Goal: Check status: Check status

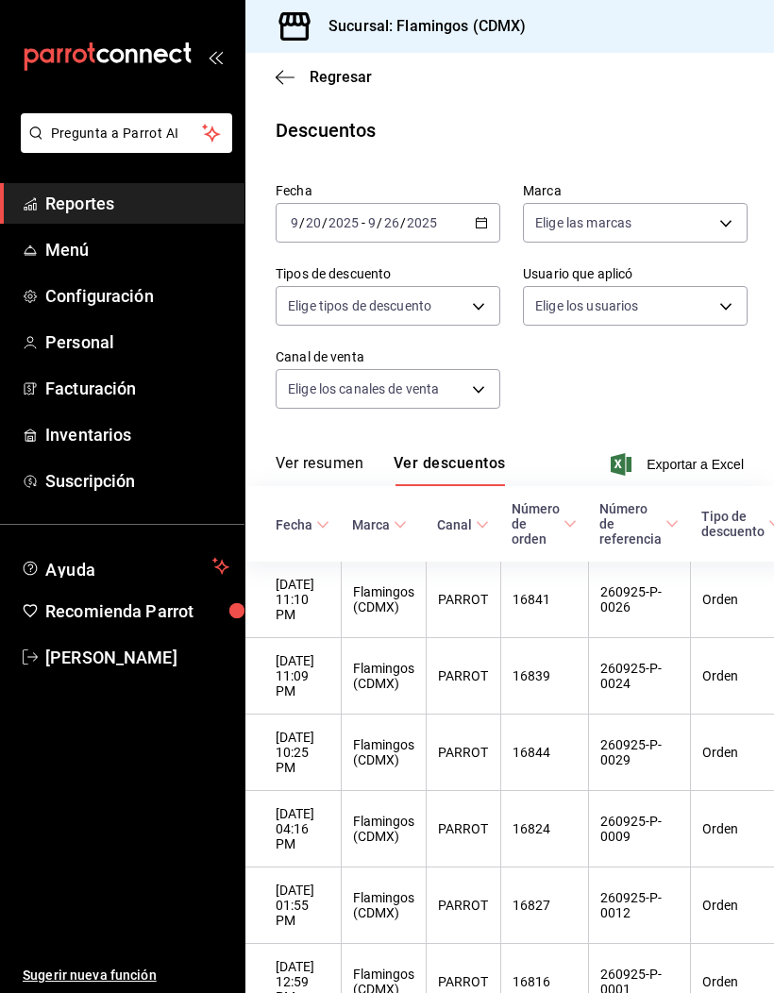
scroll to position [0, 167]
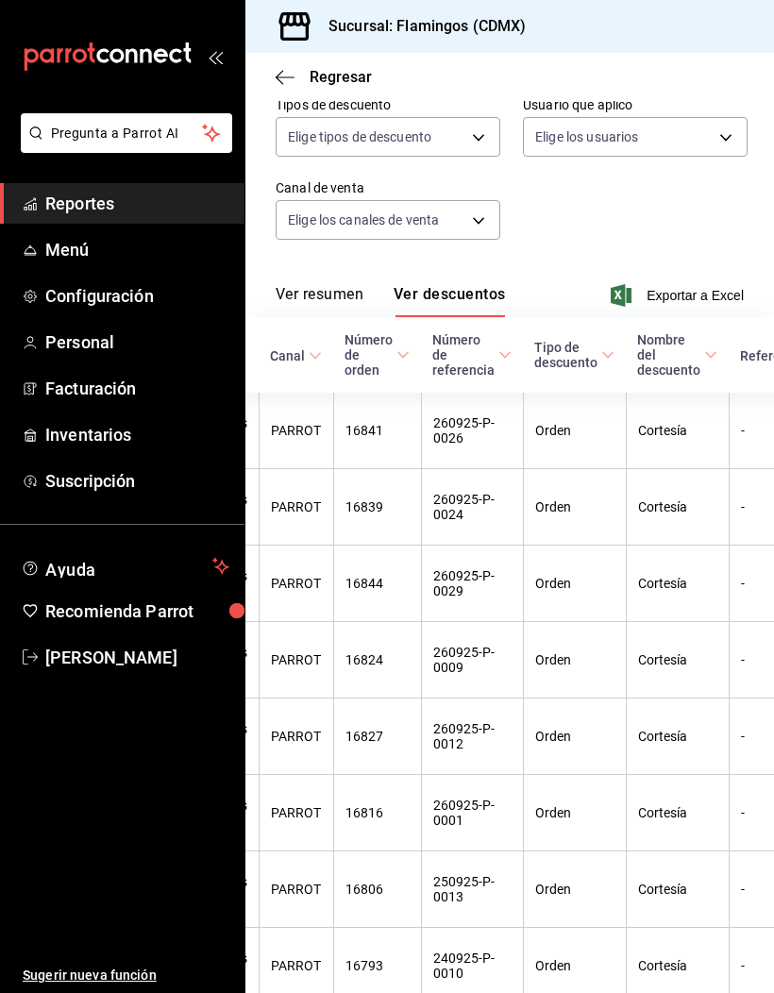
click at [92, 202] on span "Reportes" at bounding box center [137, 203] width 184 height 25
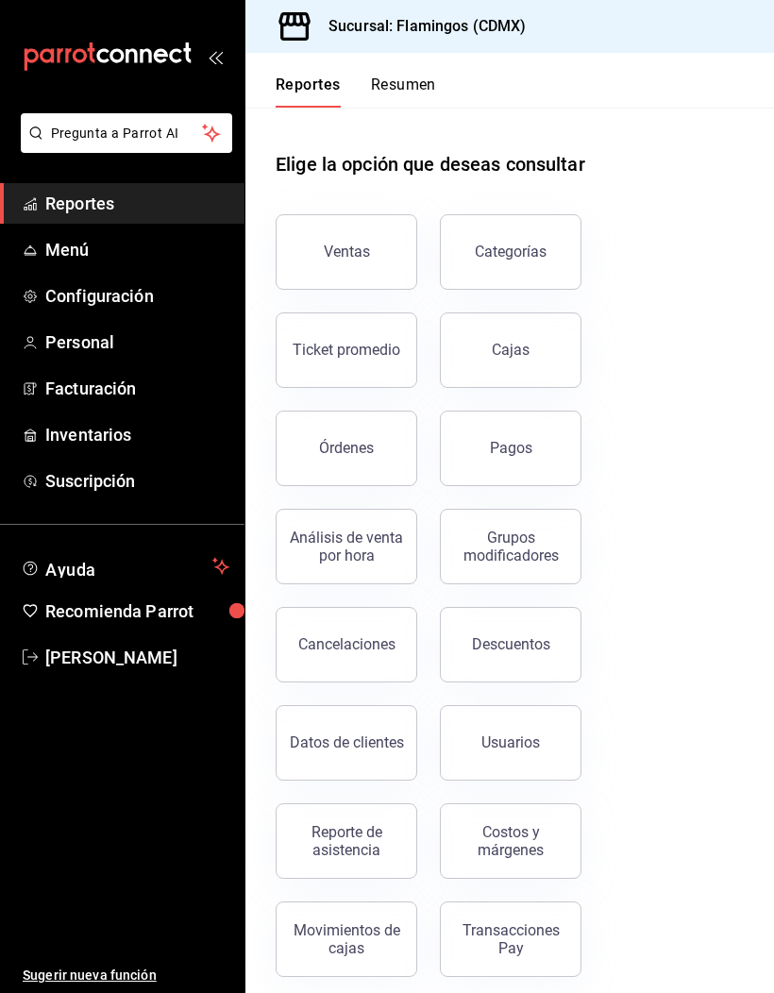
click at [384, 270] on button "Ventas" at bounding box center [347, 251] width 142 height 75
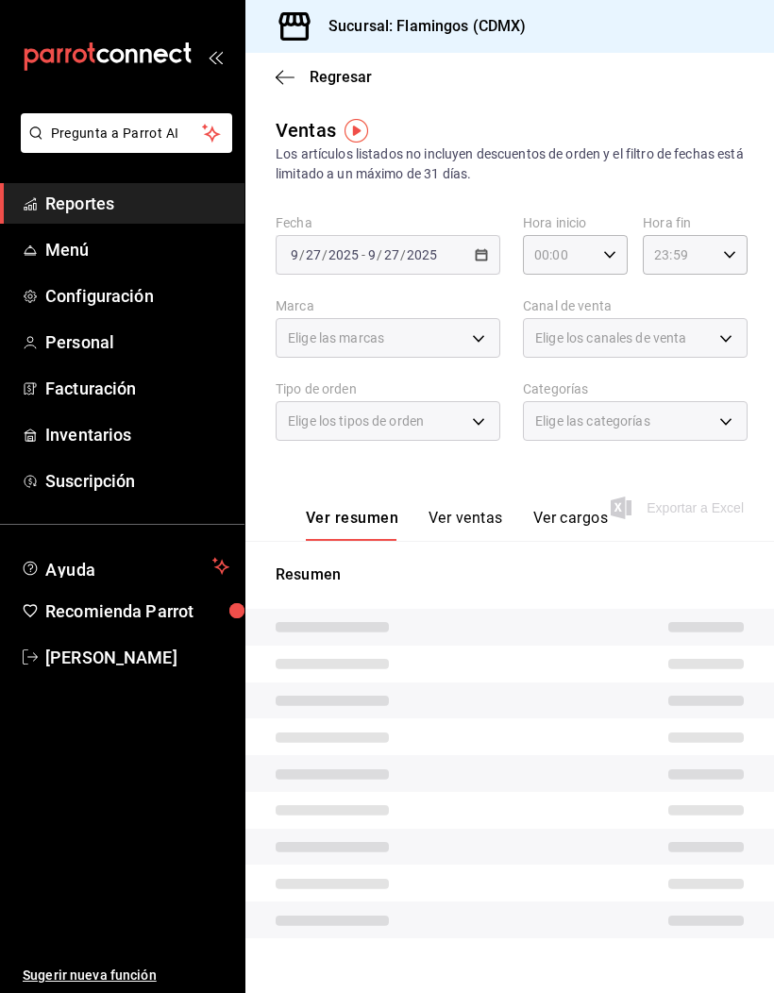
click at [292, 83] on icon "button" at bounding box center [285, 77] width 19 height 17
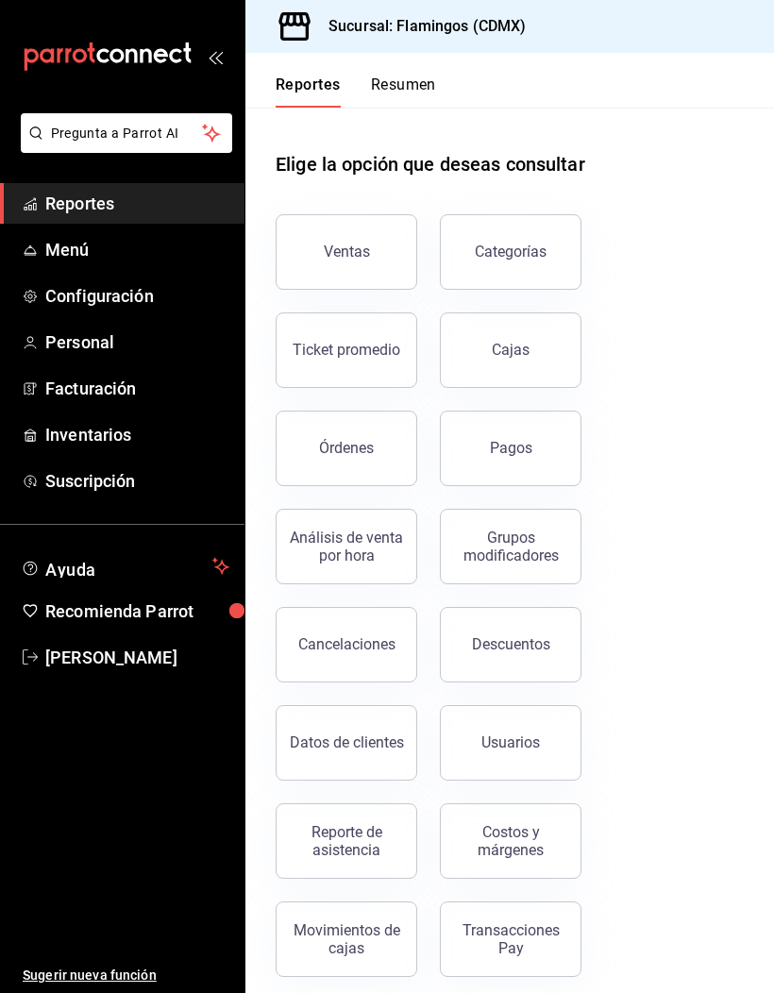
click at [548, 444] on button "Pagos" at bounding box center [511, 447] width 142 height 75
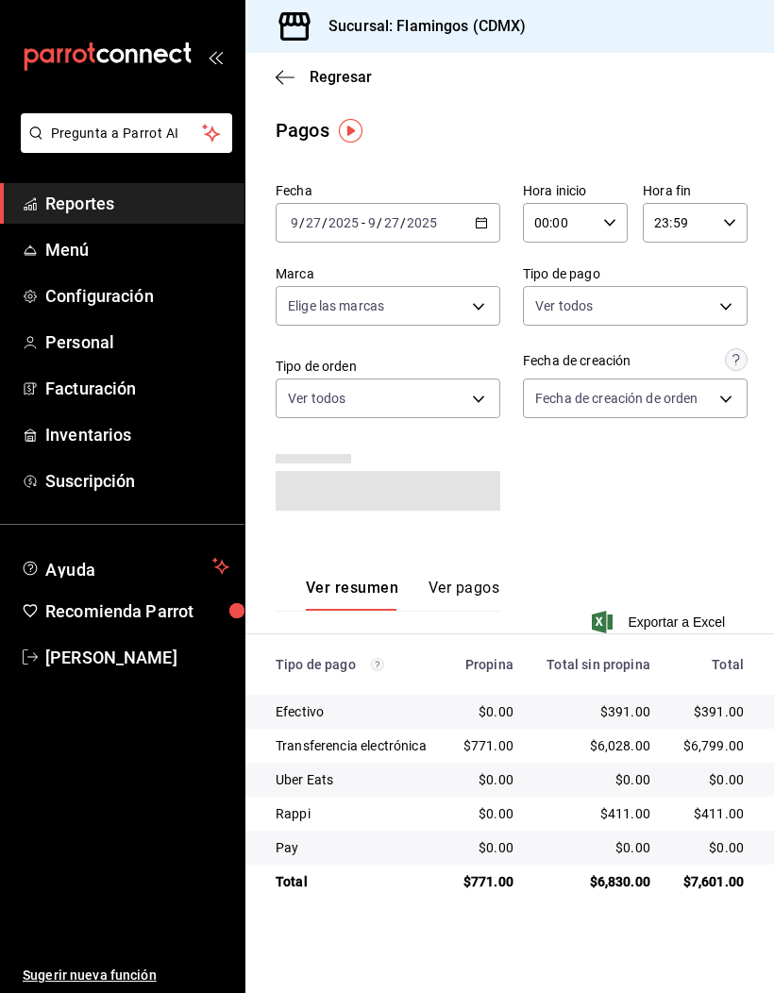
click at [483, 225] on icon "button" at bounding box center [481, 222] width 13 height 13
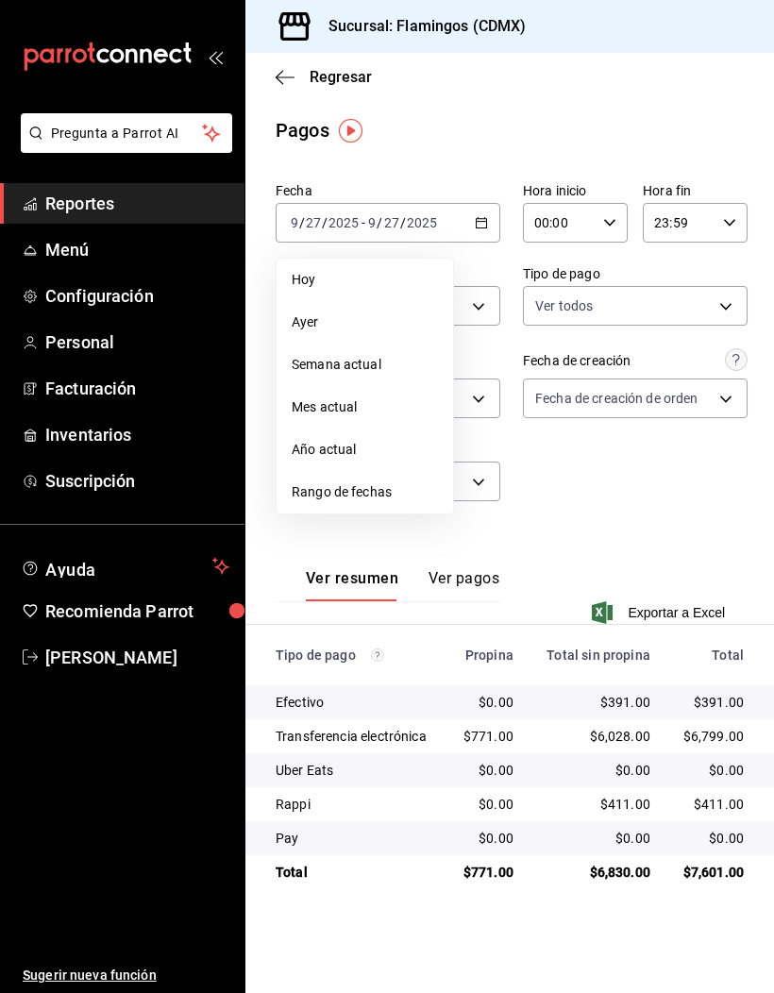
click at [375, 493] on span "Rango de fechas" at bounding box center [365, 492] width 146 height 20
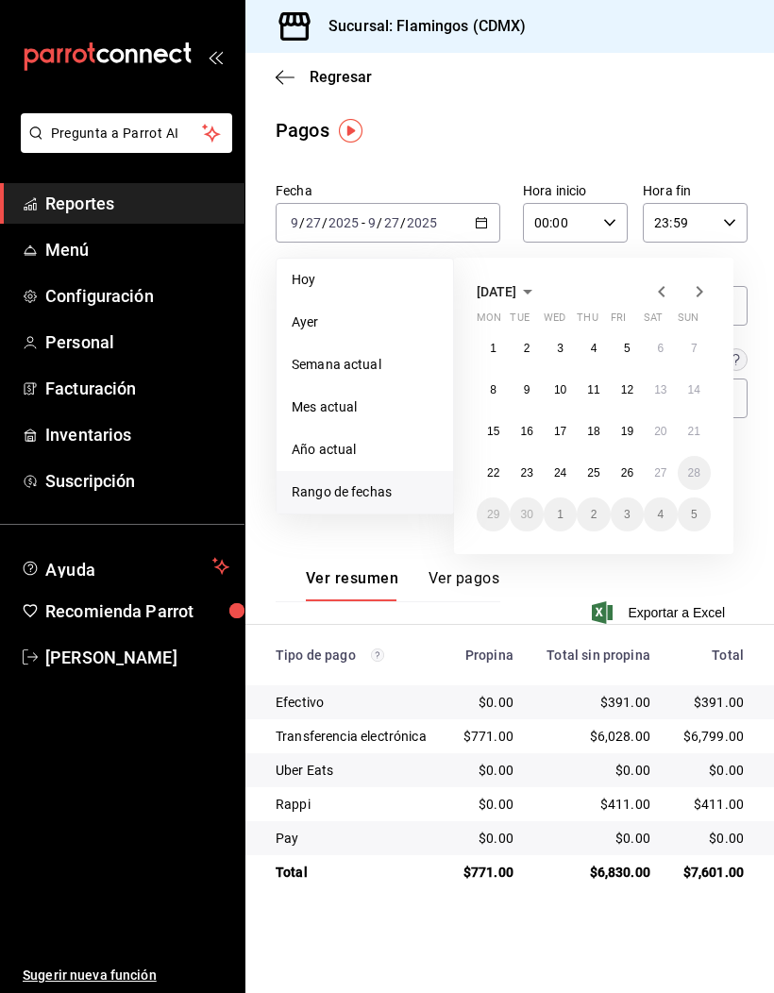
click at [666, 430] on abbr "20" at bounding box center [660, 431] width 12 height 13
click at [666, 429] on abbr "20" at bounding box center [660, 431] width 12 height 13
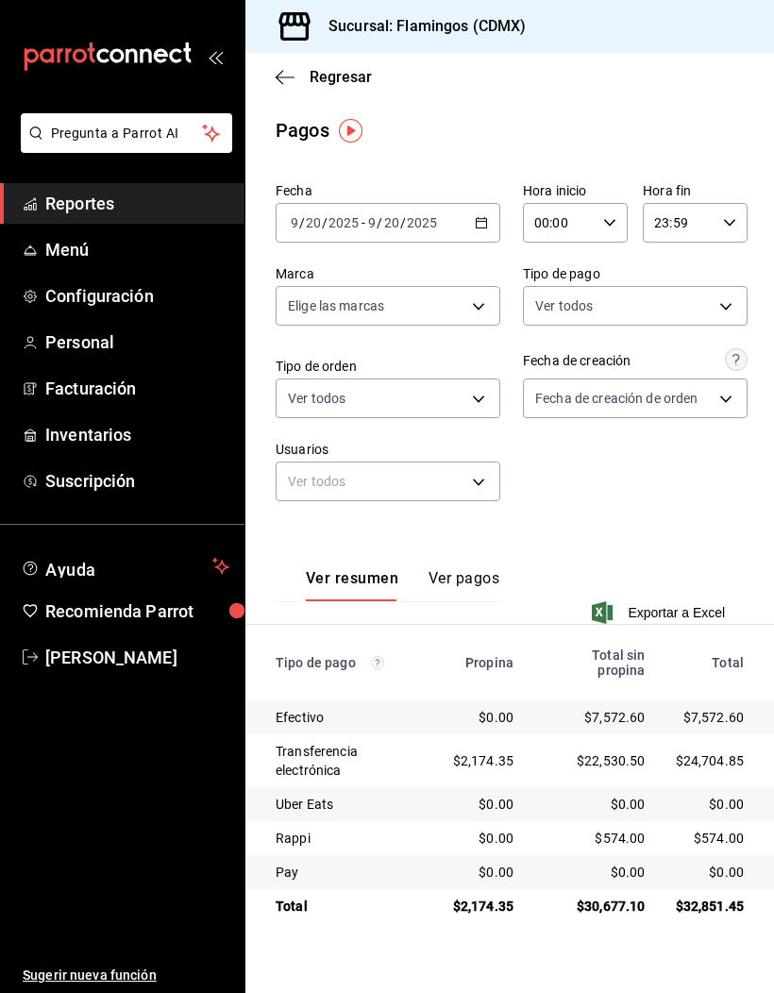
click at [488, 221] on icon "button" at bounding box center [481, 222] width 13 height 13
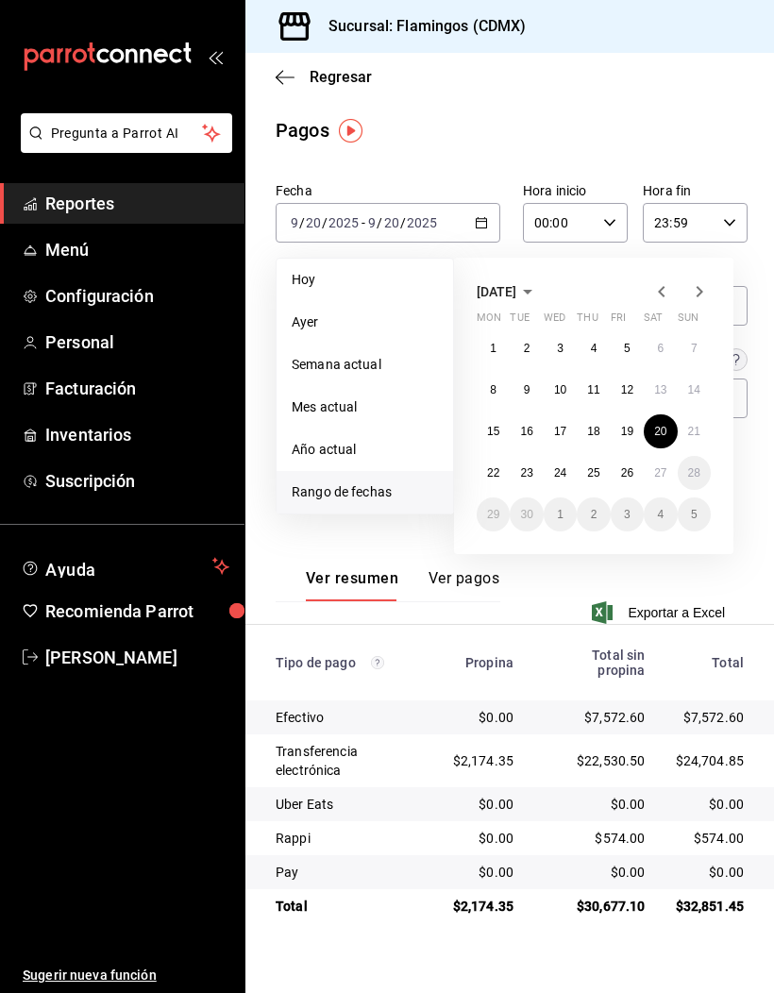
click at [691, 437] on abbr "21" at bounding box center [694, 431] width 12 height 13
click at [697, 425] on abbr "21" at bounding box center [694, 431] width 12 height 13
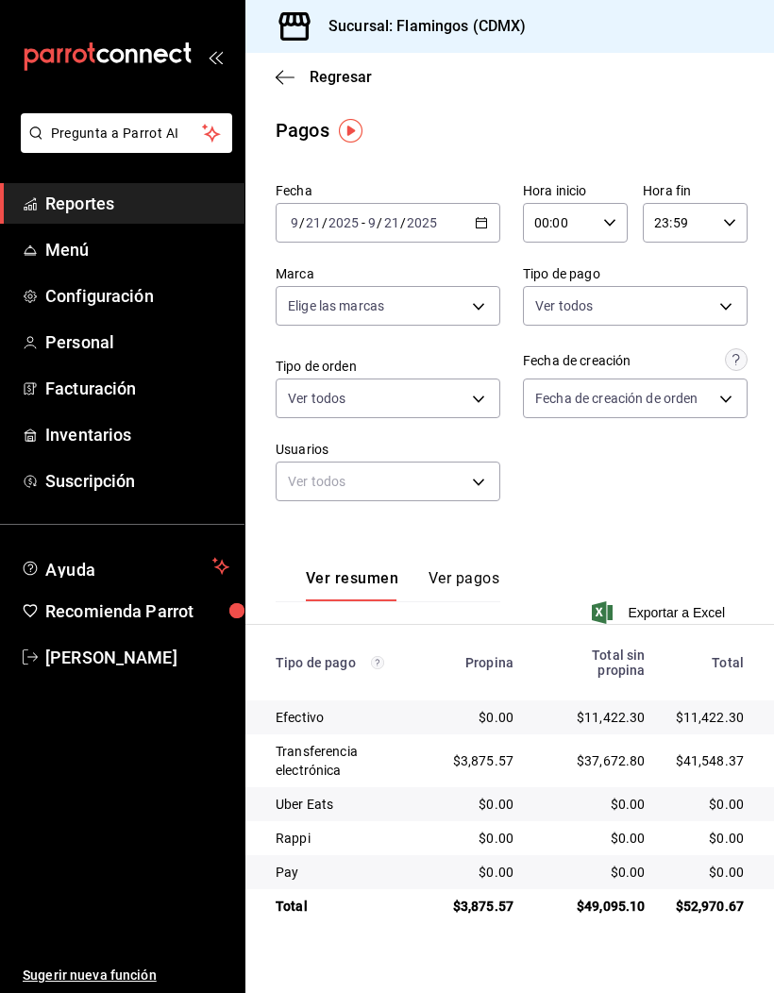
click at [485, 226] on icon "button" at bounding box center [481, 222] width 13 height 13
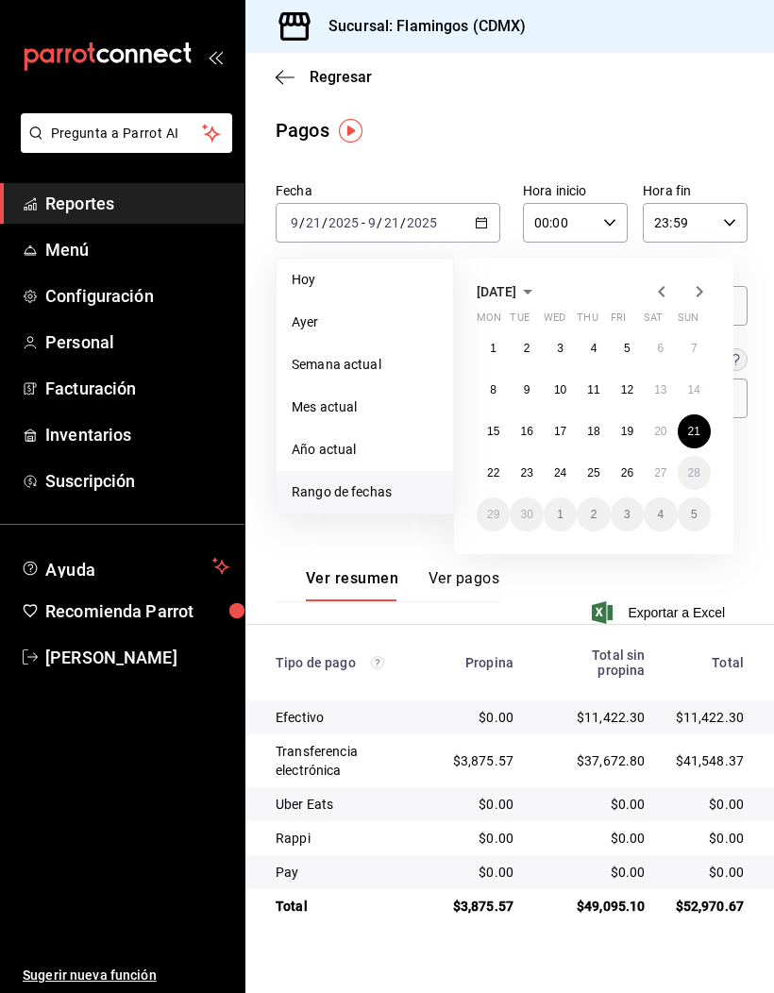
click at [503, 477] on button "22" at bounding box center [493, 473] width 33 height 34
click at [498, 471] on abbr "22" at bounding box center [493, 472] width 12 height 13
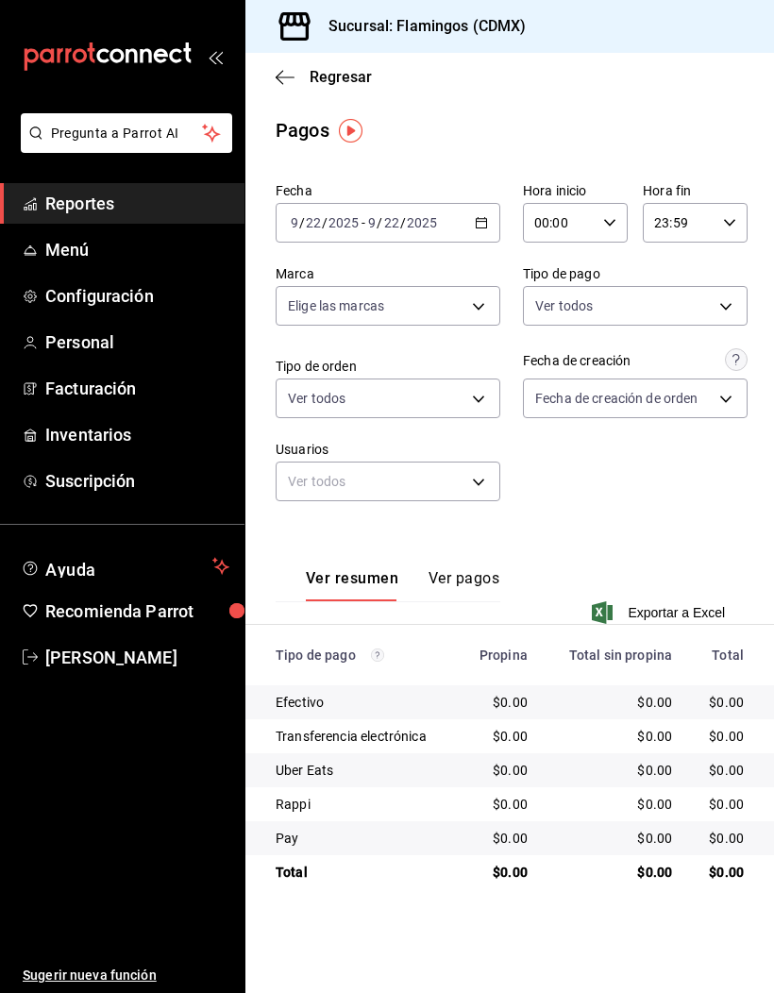
click at [487, 221] on \(Stroke\) "button" at bounding box center [481, 223] width 11 height 10
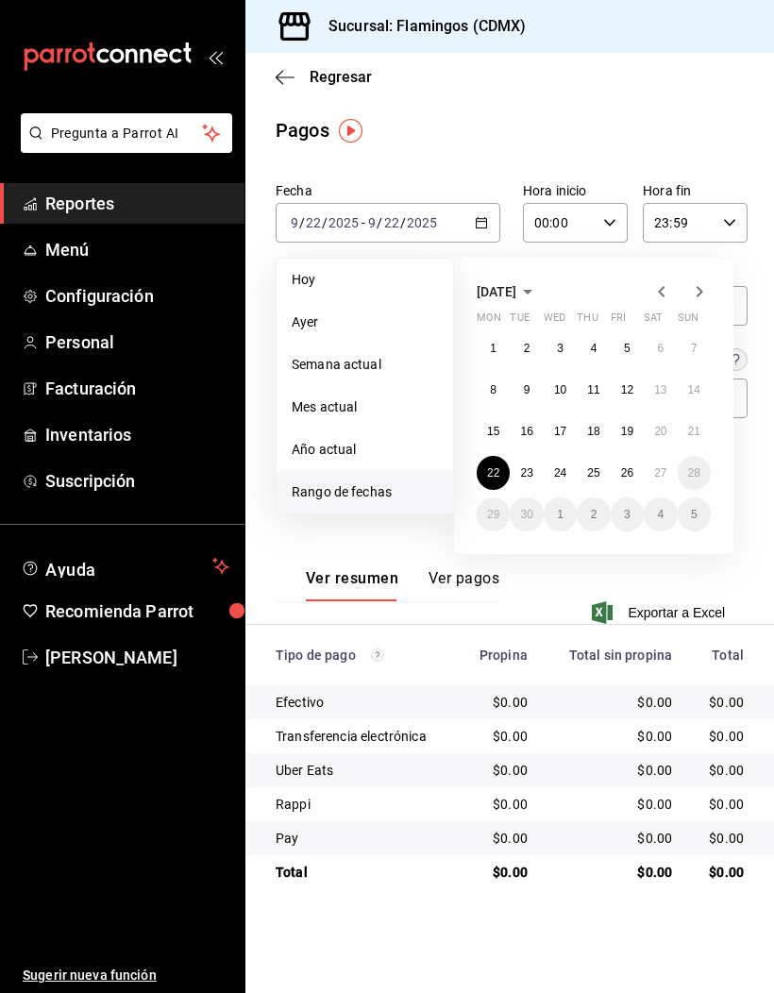
click at [531, 469] on abbr "23" at bounding box center [526, 472] width 12 height 13
click at [529, 466] on abbr "23" at bounding box center [526, 472] width 12 height 13
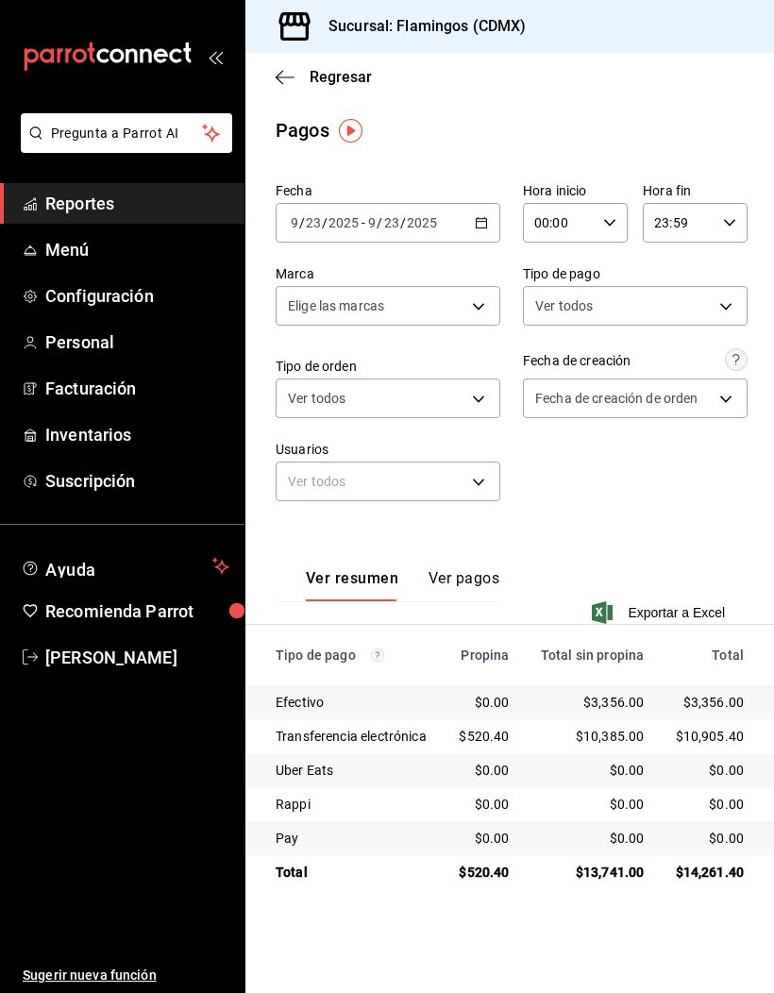
click at [479, 222] on \(Stroke\) "button" at bounding box center [482, 221] width 10 height 1
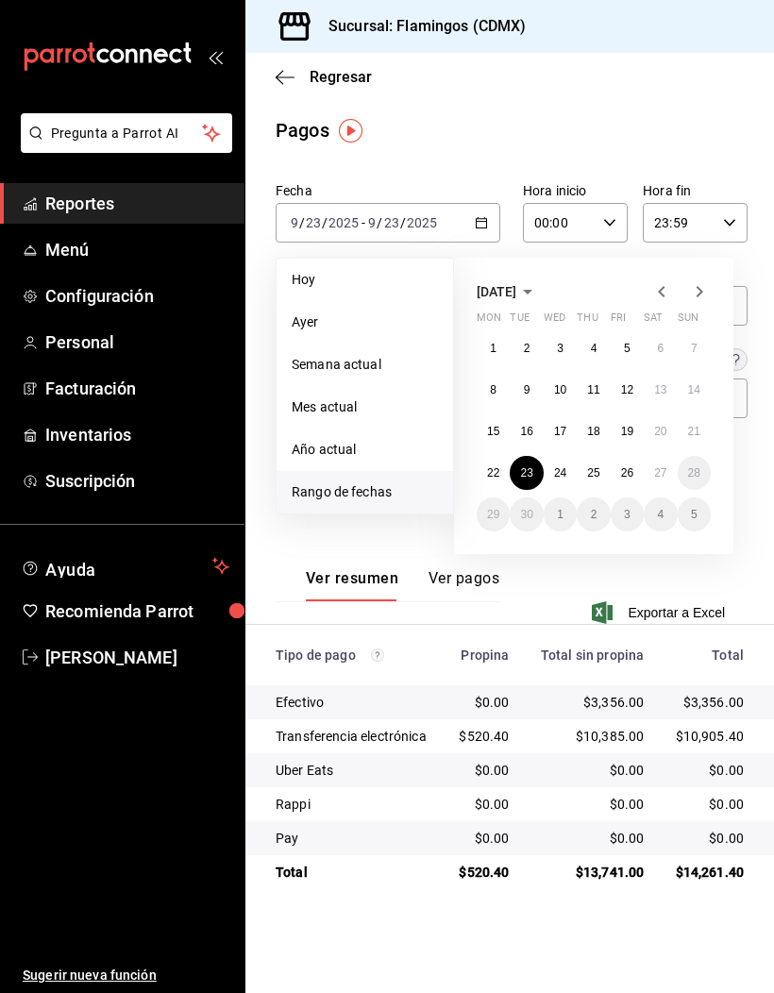
click at [560, 472] on abbr "24" at bounding box center [560, 472] width 12 height 13
click at [560, 471] on abbr "24" at bounding box center [560, 472] width 12 height 13
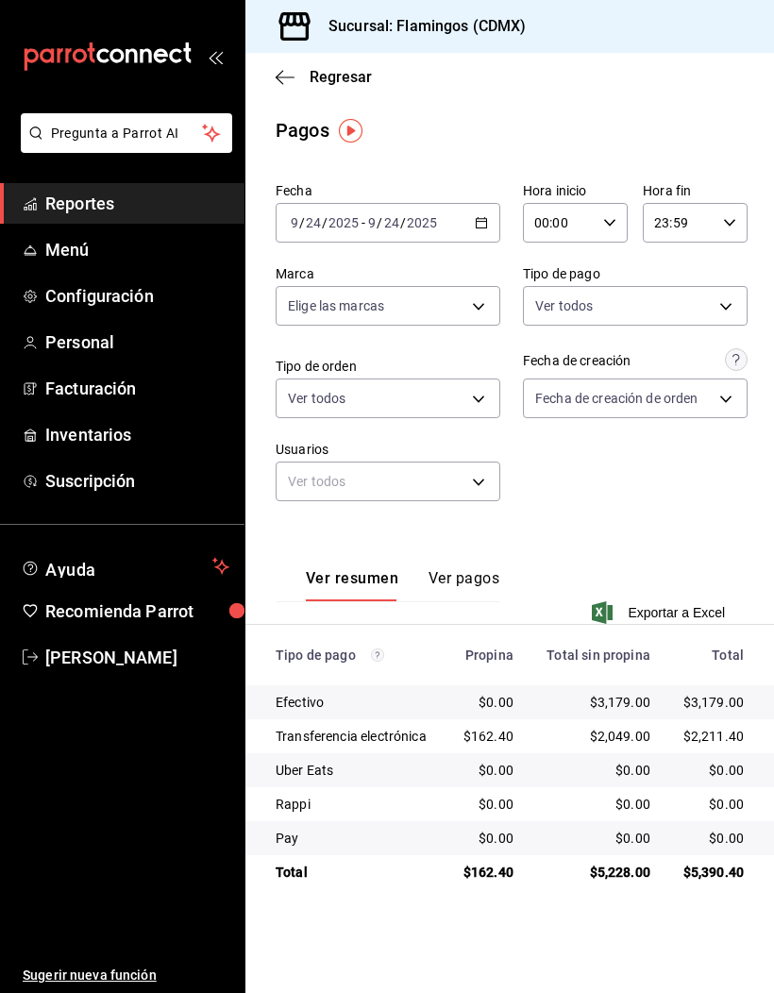
click at [492, 222] on div "[DATE] [DATE] - [DATE] [DATE]" at bounding box center [388, 223] width 225 height 40
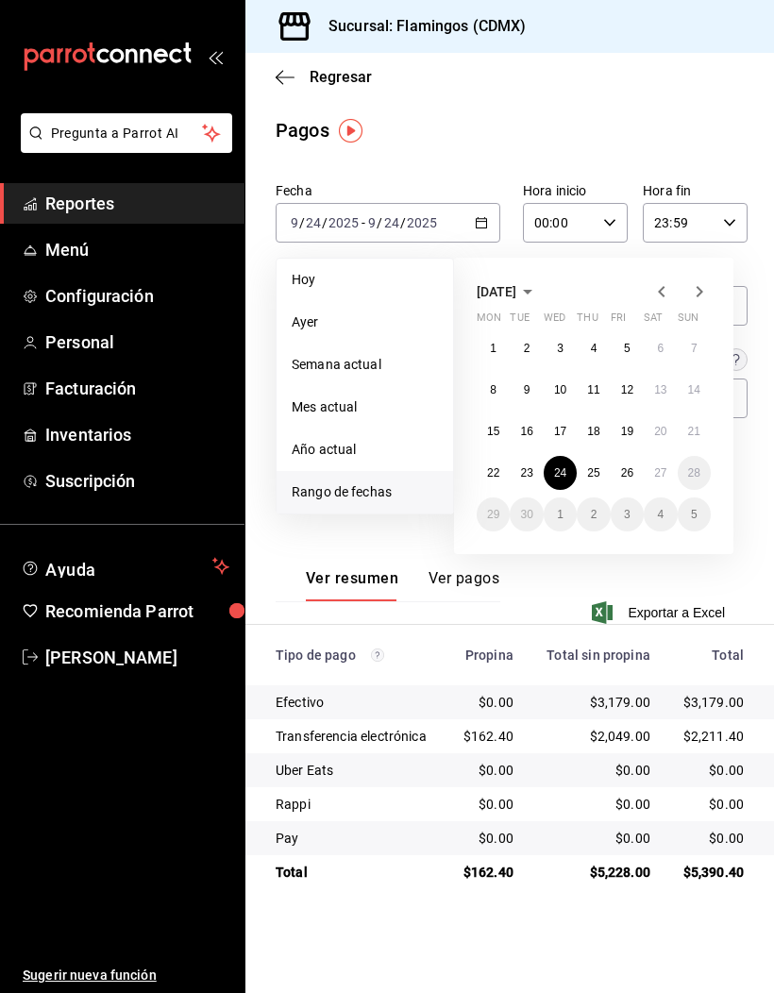
click at [609, 469] on button "25" at bounding box center [593, 473] width 33 height 34
click at [607, 473] on button "25" at bounding box center [593, 473] width 33 height 34
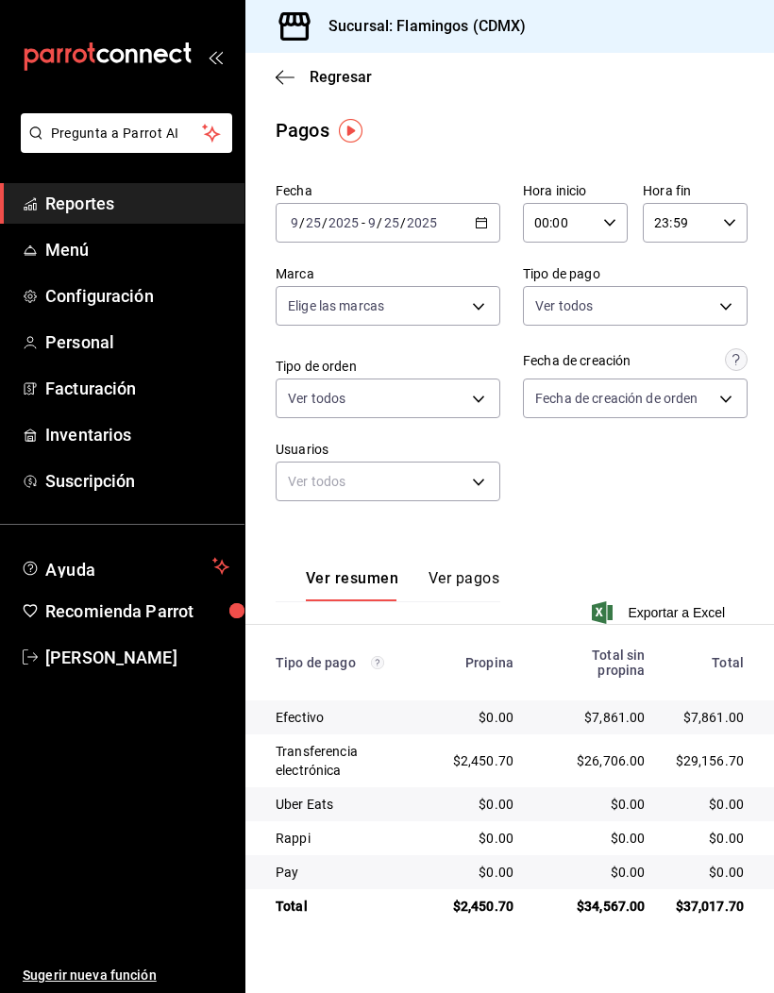
click at [499, 225] on div "[DATE] [DATE] - [DATE] [DATE]" at bounding box center [388, 223] width 225 height 40
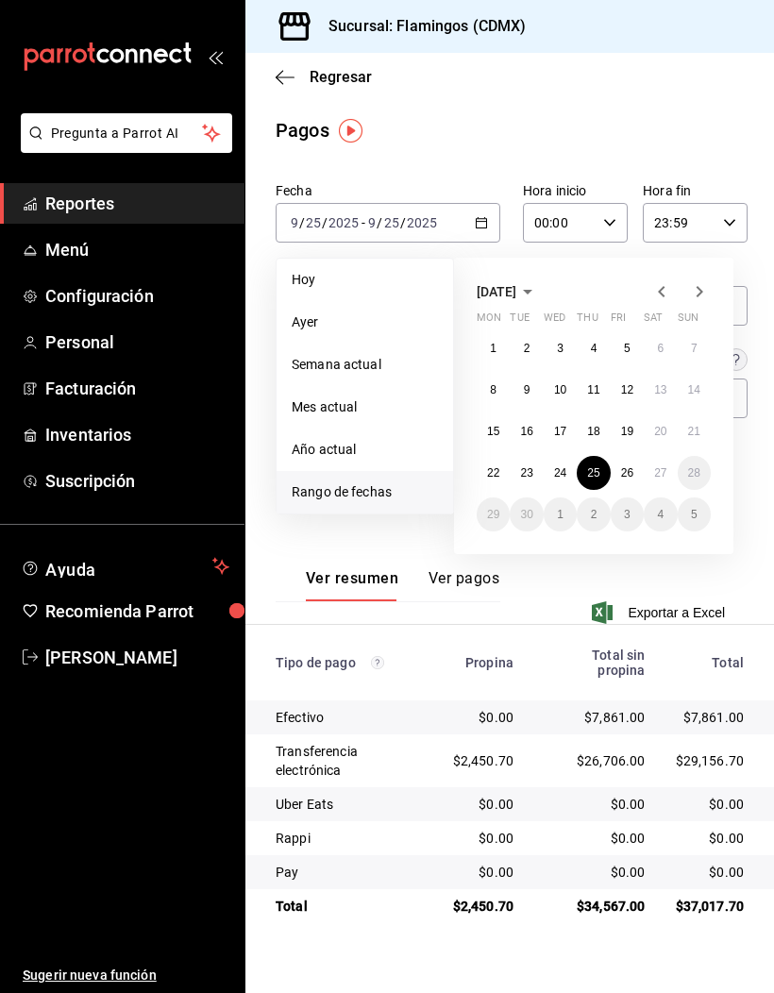
click at [629, 466] on abbr "26" at bounding box center [627, 472] width 12 height 13
click at [627, 466] on abbr "26" at bounding box center [627, 472] width 12 height 13
